Goal: Communication & Community: Answer question/provide support

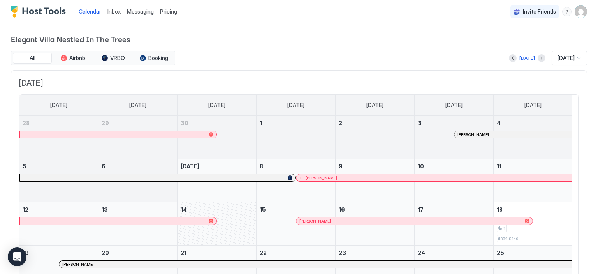
click at [117, 12] on span "Inbox" at bounding box center [114, 11] width 13 height 7
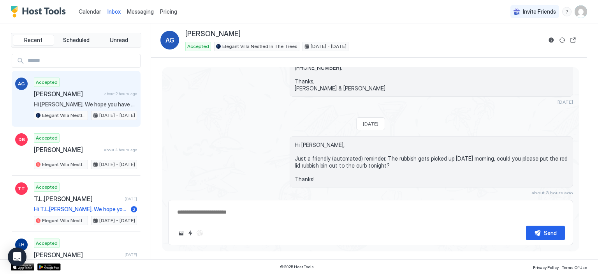
scroll to position [434, 0]
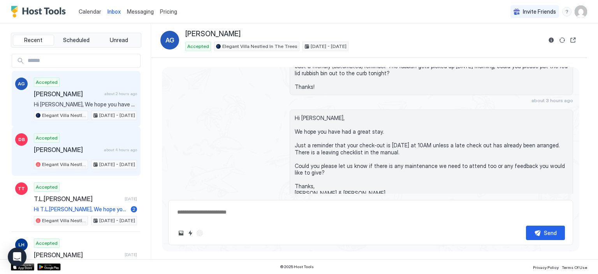
click at [60, 144] on div "Accepted [PERSON_NAME] about 4 hours ago Elegant Villa Nestled In The Trees [DA…" at bounding box center [85, 151] width 103 height 36
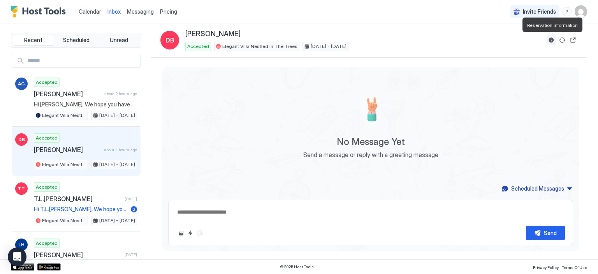
click at [552, 41] on button "Reservation information" at bounding box center [551, 39] width 9 height 9
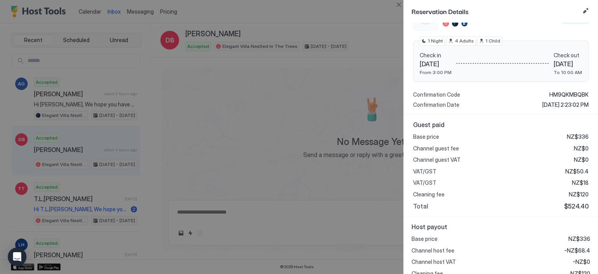
scroll to position [119, 0]
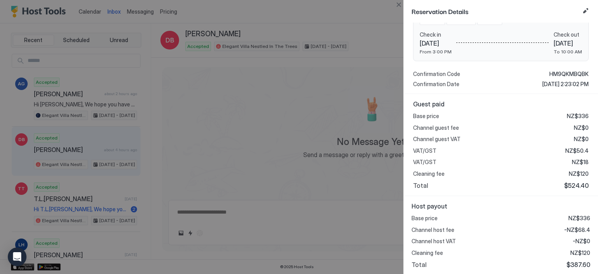
type textarea "*"
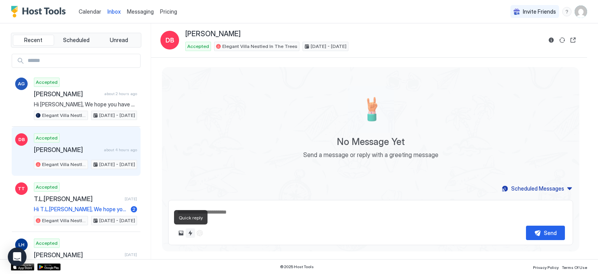
click at [192, 232] on button "Quick reply" at bounding box center [190, 232] width 9 height 9
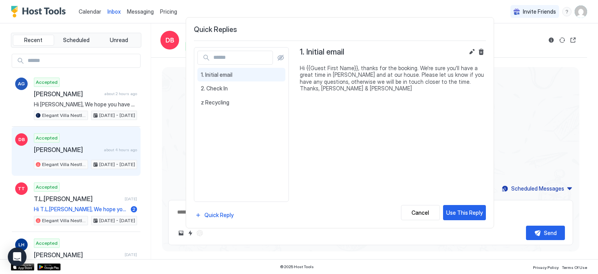
click at [223, 74] on span "1. Initial email" at bounding box center [241, 74] width 81 height 7
click at [466, 212] on div "Use This Reply" at bounding box center [464, 212] width 37 height 8
type textarea "*"
type textarea "**********"
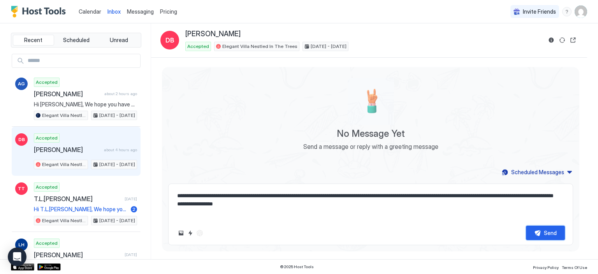
click at [555, 233] on div "Send" at bounding box center [550, 233] width 13 height 8
type textarea "*"
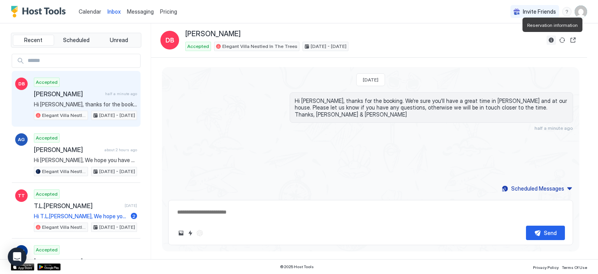
click at [555, 37] on button "Reservation information" at bounding box center [551, 39] width 9 height 9
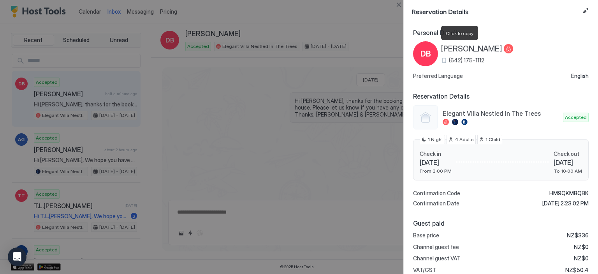
click at [463, 49] on span "[PERSON_NAME]" at bounding box center [471, 49] width 61 height 10
click at [301, 158] on div at bounding box center [299, 137] width 598 height 274
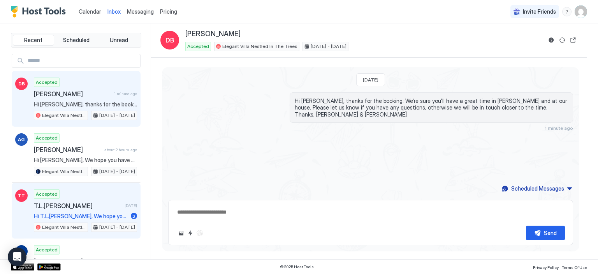
click at [78, 207] on span "T.L.[PERSON_NAME]" at bounding box center [78, 206] width 88 height 8
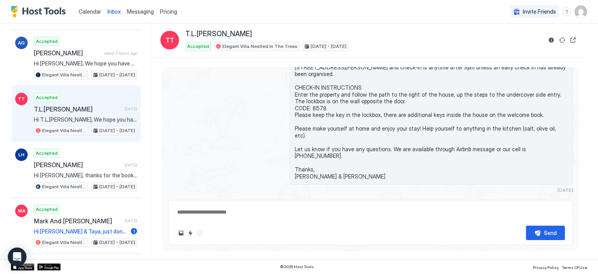
scroll to position [102, 0]
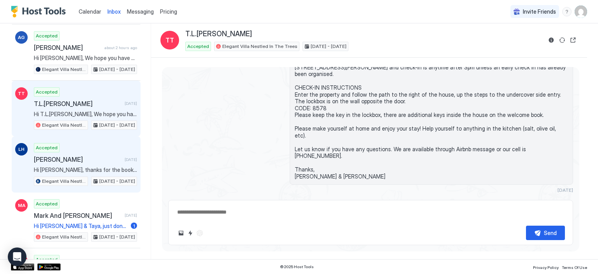
click at [83, 160] on span "[PERSON_NAME]" at bounding box center [78, 159] width 88 height 8
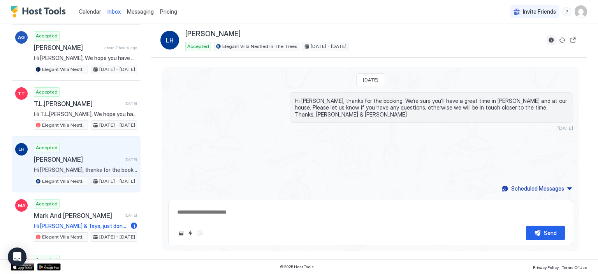
click at [553, 40] on button "Reservation information" at bounding box center [551, 39] width 9 height 9
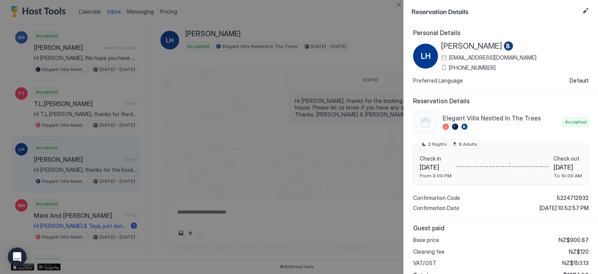
click at [474, 46] on span "[PERSON_NAME]" at bounding box center [471, 46] width 61 height 10
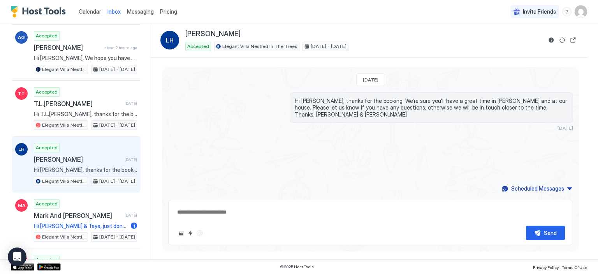
type textarea "*"
